Goal: Task Accomplishment & Management: Use online tool/utility

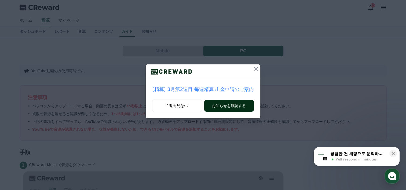
click at [235, 106] on button "お知らせを確認する" at bounding box center [228, 106] width 49 height 12
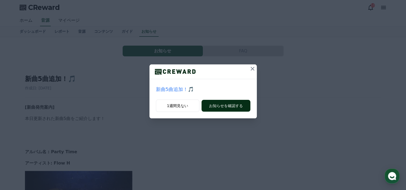
click at [227, 108] on button "お知らせを確認する" at bounding box center [226, 106] width 49 height 12
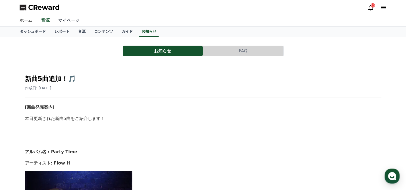
click at [62, 20] on link "マイページ" at bounding box center [69, 20] width 30 height 11
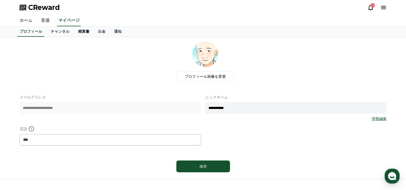
click at [78, 30] on link "精算書" at bounding box center [84, 32] width 20 height 10
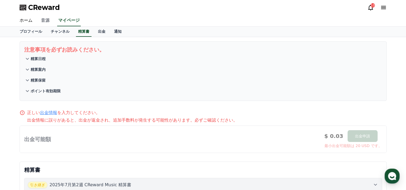
click at [41, 19] on link "音源" at bounding box center [45, 20] width 17 height 11
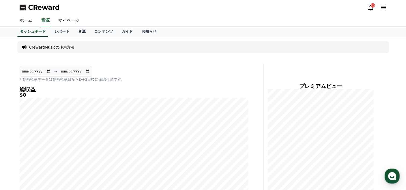
click at [74, 30] on link "音源" at bounding box center [82, 32] width 16 height 10
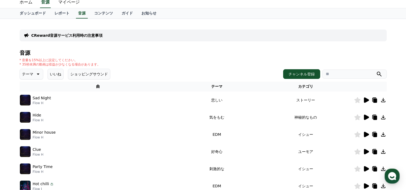
scroll to position [27, 0]
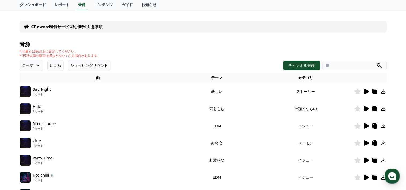
click at [365, 109] on icon at bounding box center [366, 108] width 5 height 5
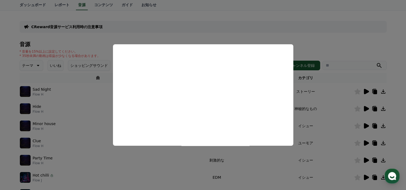
click at [98, 102] on button "close modal" at bounding box center [203, 95] width 406 height 190
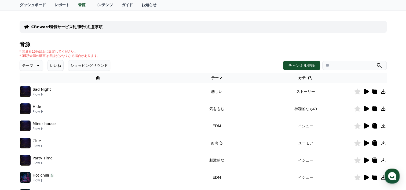
click at [366, 127] on icon at bounding box center [366, 125] width 5 height 5
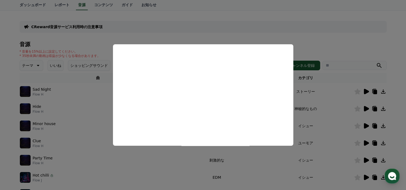
click at [82, 103] on button "close modal" at bounding box center [203, 95] width 406 height 190
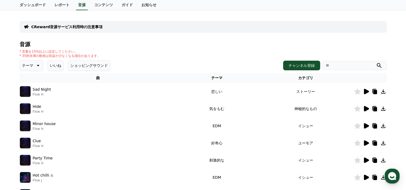
click at [366, 143] on icon at bounding box center [366, 142] width 5 height 5
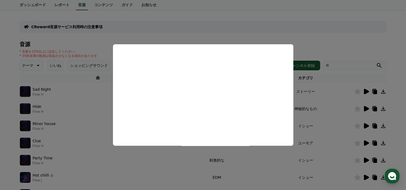
click at [100, 97] on button "close modal" at bounding box center [203, 95] width 406 height 190
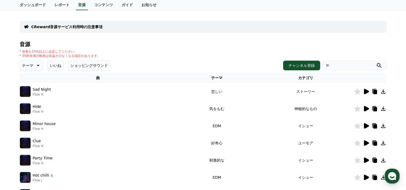
click at [366, 162] on icon at bounding box center [366, 160] width 6 height 6
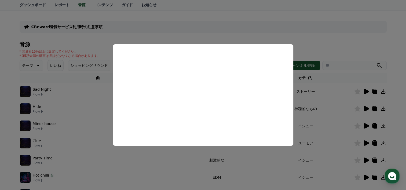
click at [98, 94] on button "close modal" at bounding box center [203, 95] width 406 height 190
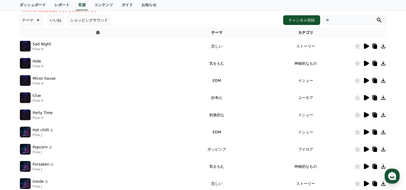
scroll to position [81, 0]
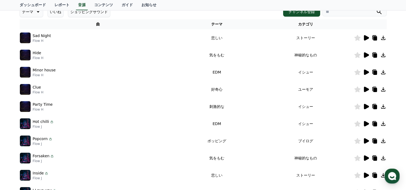
click at [366, 124] on icon at bounding box center [366, 123] width 5 height 5
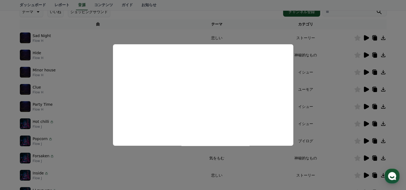
click at [103, 92] on button "close modal" at bounding box center [203, 95] width 406 height 190
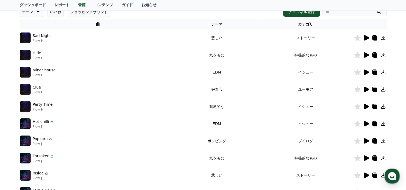
click at [365, 141] on icon at bounding box center [366, 140] width 5 height 5
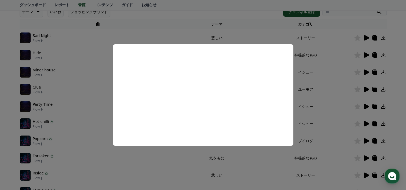
click at [95, 94] on button "close modal" at bounding box center [203, 95] width 406 height 190
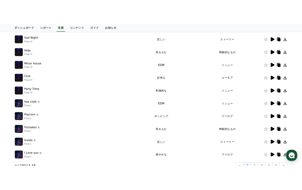
scroll to position [107, 0]
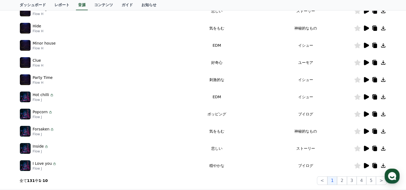
click at [367, 131] on icon at bounding box center [366, 131] width 5 height 5
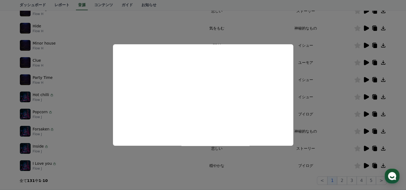
click at [181, 30] on button "close modal" at bounding box center [203, 95] width 406 height 190
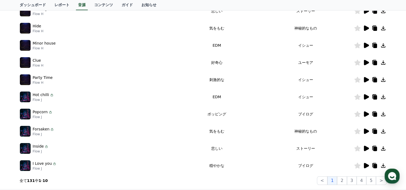
click at [364, 113] on icon at bounding box center [366, 113] width 5 height 5
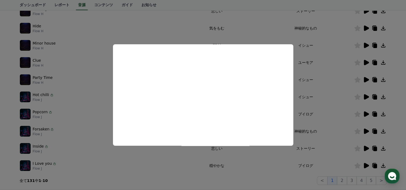
click at [165, 31] on button "close modal" at bounding box center [203, 95] width 406 height 190
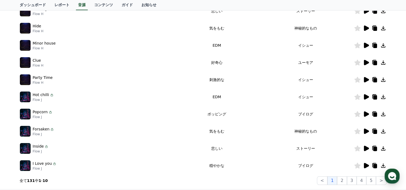
click at [385, 114] on icon at bounding box center [383, 114] width 6 height 6
